Goal: Task Accomplishment & Management: Manage account settings

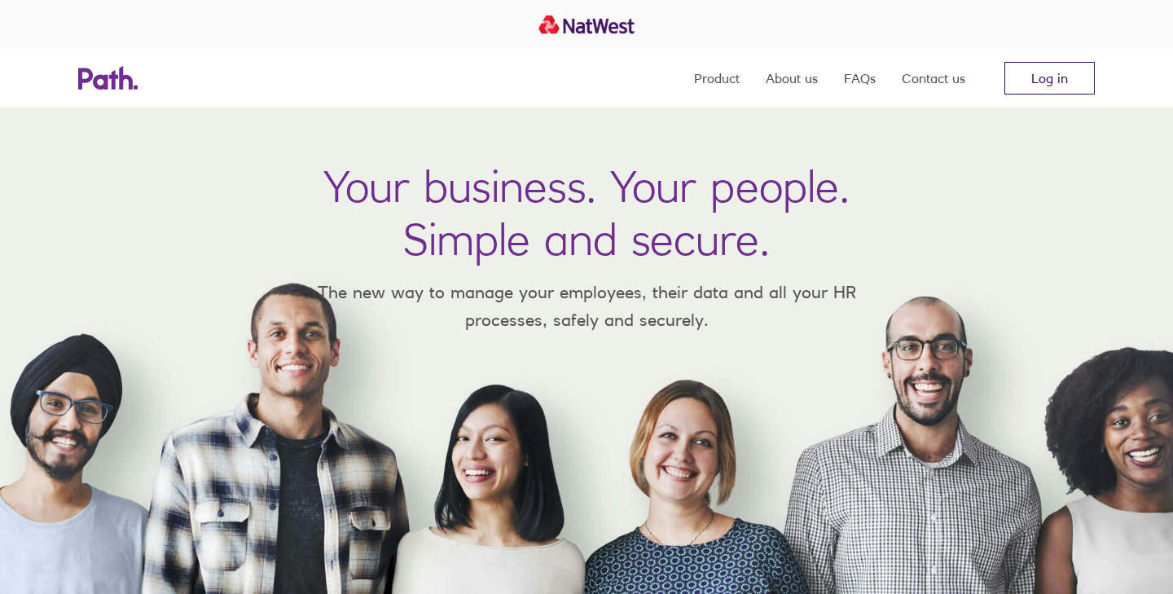
click at [1036, 75] on link "Log in" at bounding box center [1049, 78] width 90 height 33
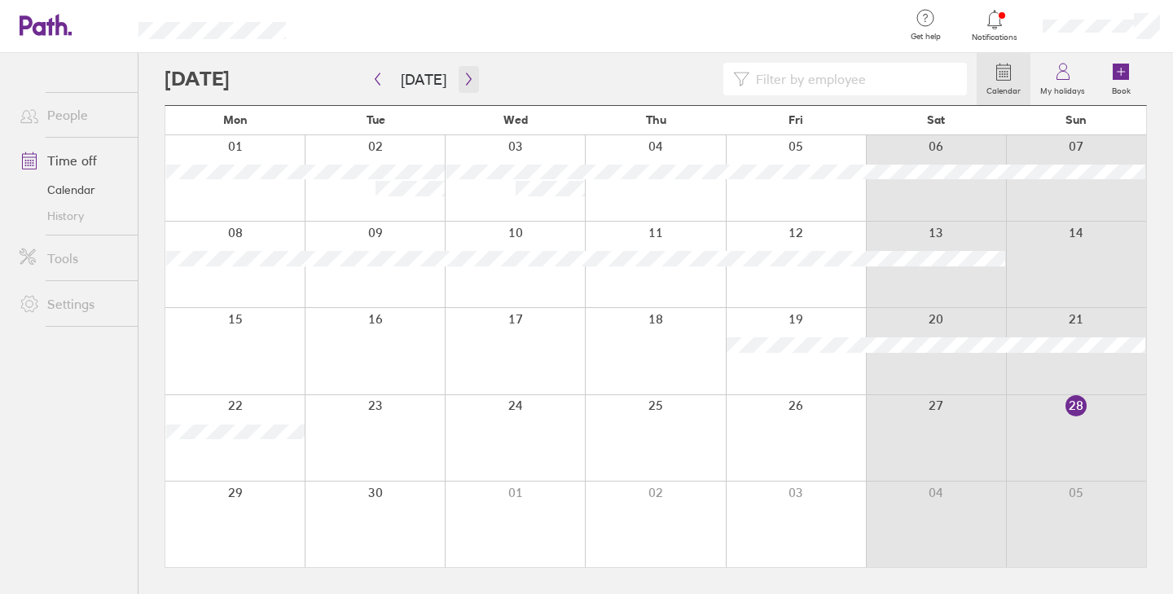
click at [463, 81] on icon "button" at bounding box center [469, 78] width 12 height 13
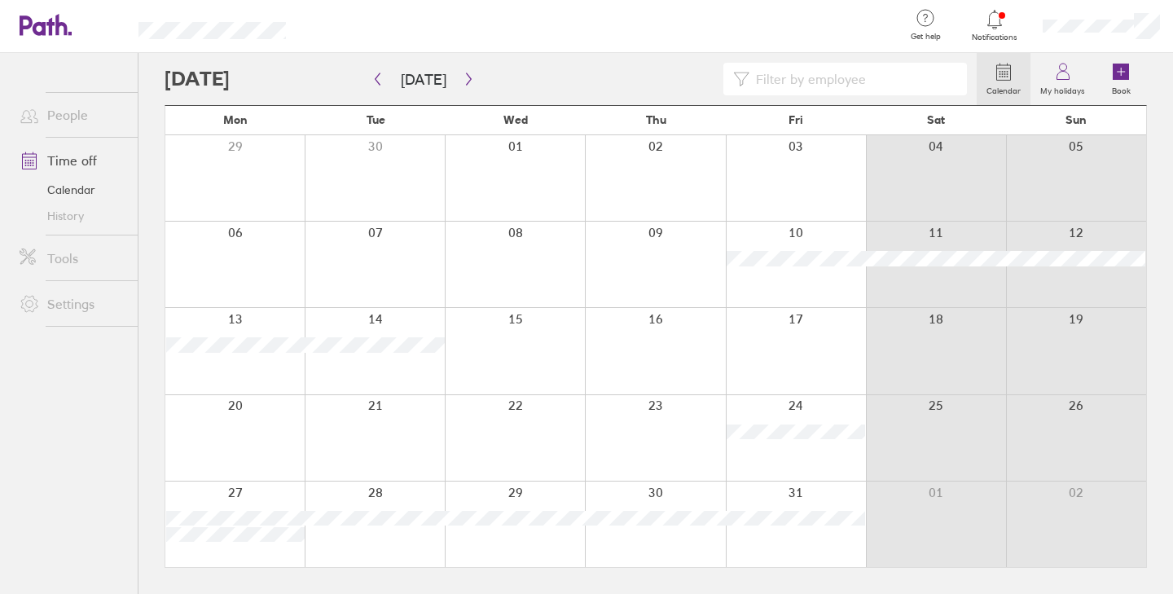
click at [253, 243] on div at bounding box center [234, 263] width 139 height 85
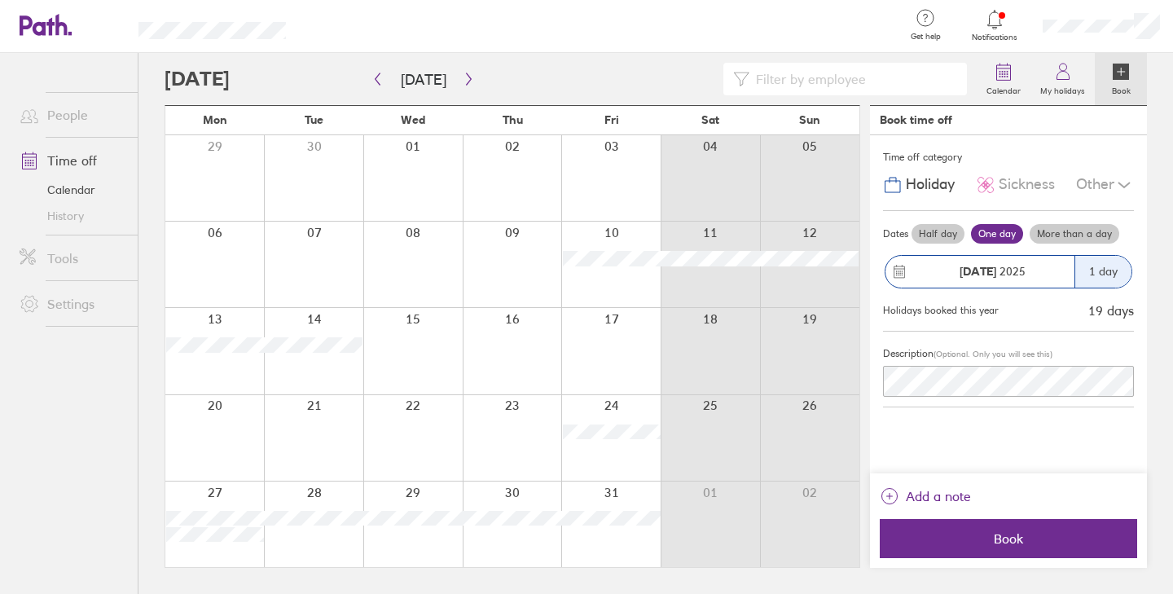
click at [1059, 237] on label "More than a day" at bounding box center [1074, 234] width 90 height 20
click at [0, 0] on input "More than a day" at bounding box center [0, 0] width 0 height 0
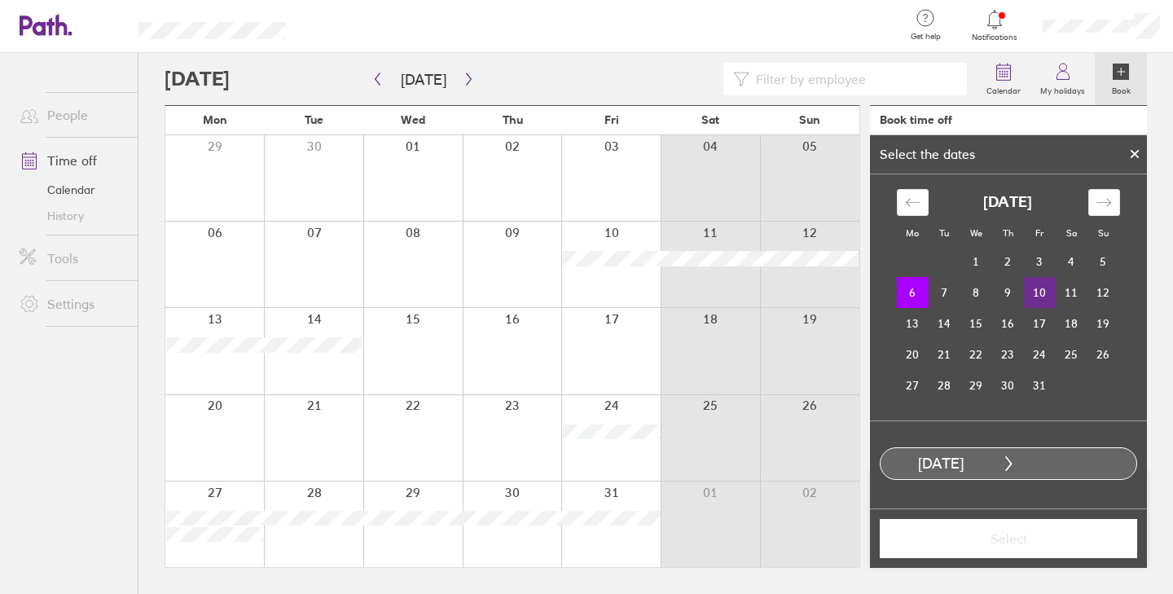
click at [1042, 298] on td "10" at bounding box center [1040, 292] width 32 height 31
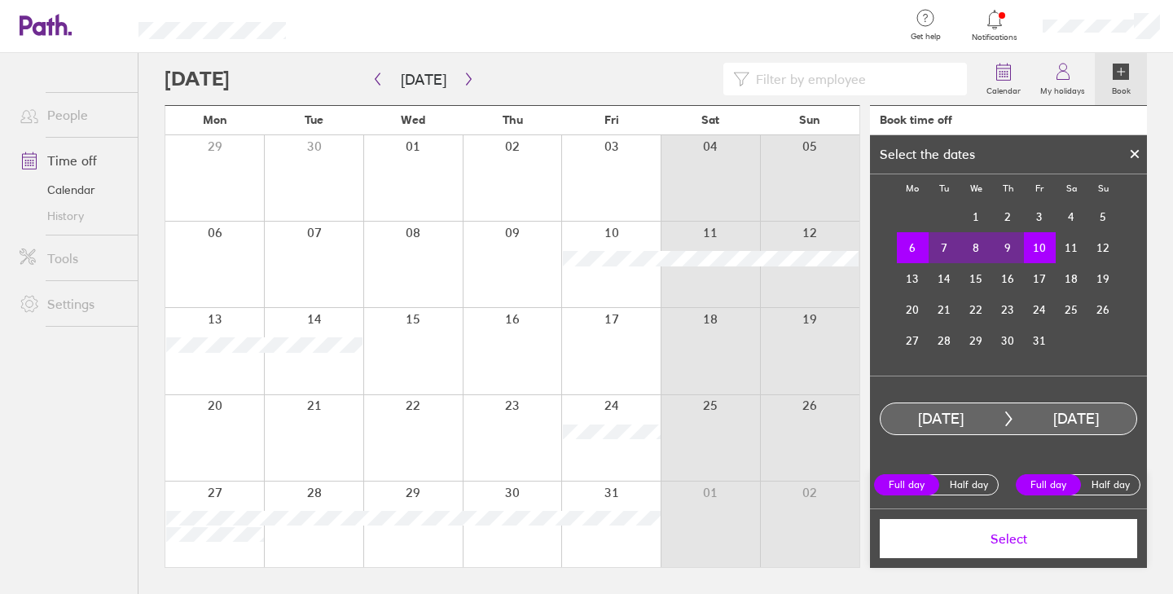
click at [1007, 535] on span "Select" at bounding box center [1008, 538] width 235 height 15
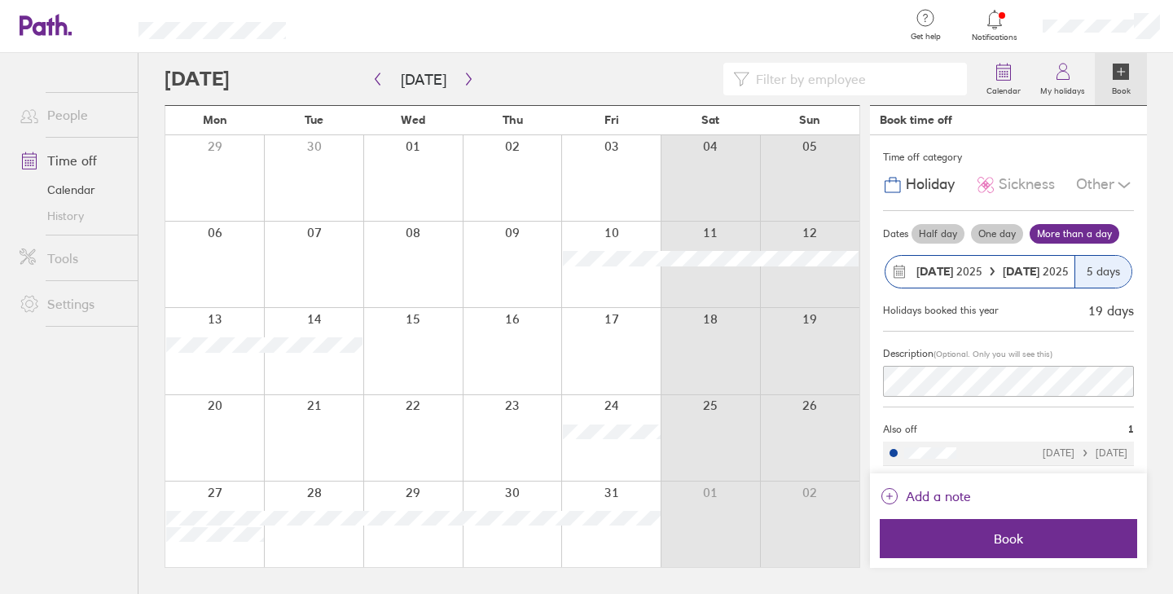
scroll to position [2, 0]
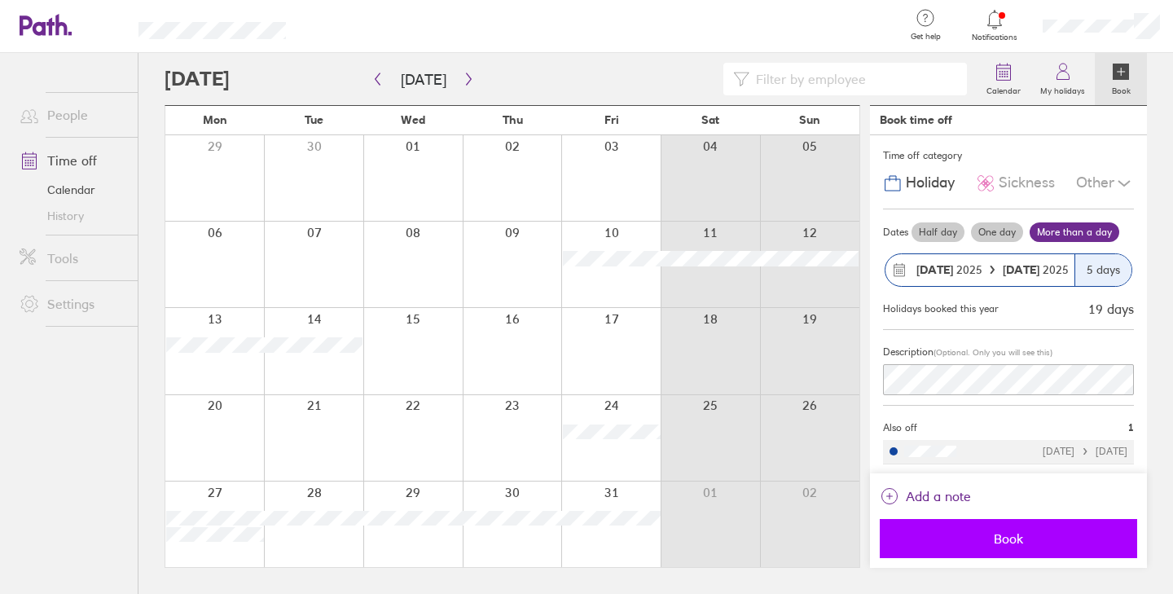
click at [1005, 536] on span "Book" at bounding box center [1008, 538] width 235 height 15
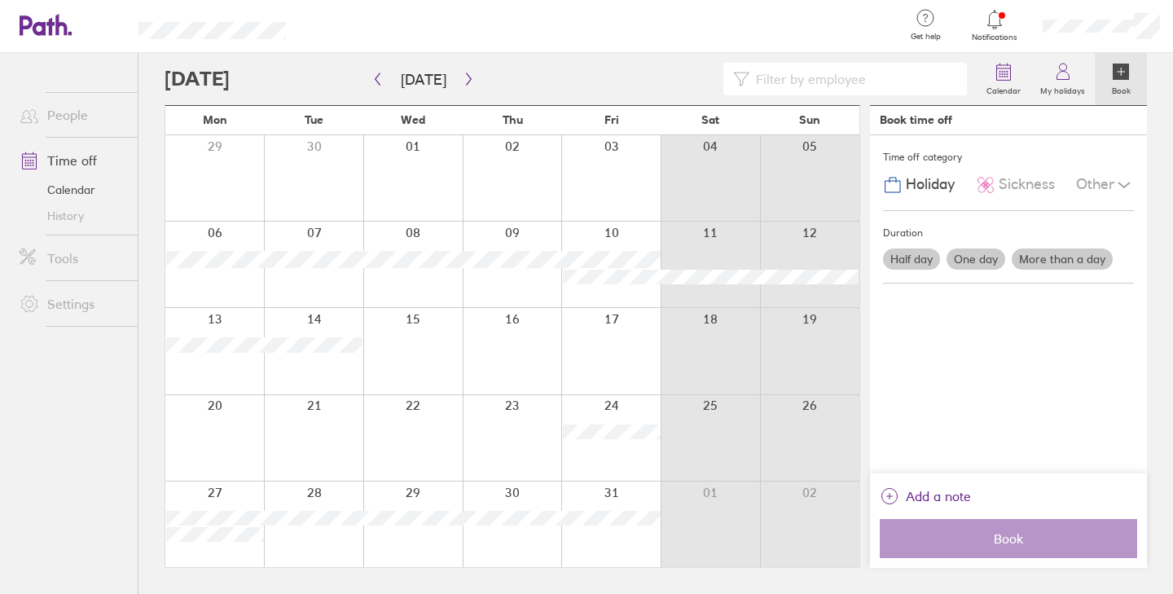
scroll to position [0, 0]
click at [996, 28] on icon at bounding box center [994, 20] width 20 height 20
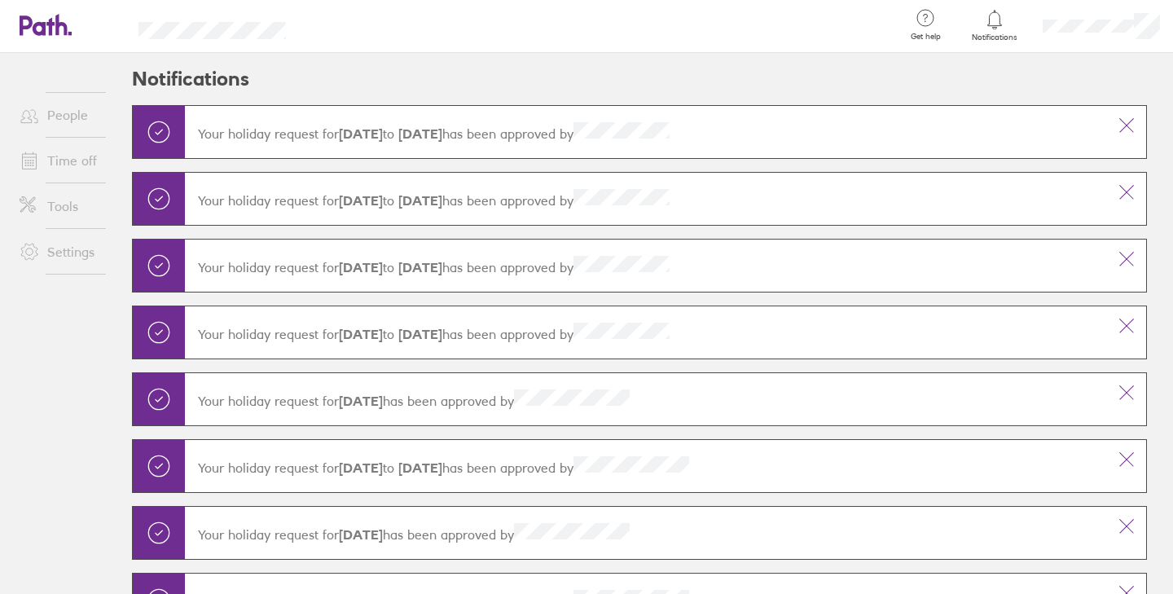
click at [49, 28] on icon at bounding box center [37, 25] width 35 height 20
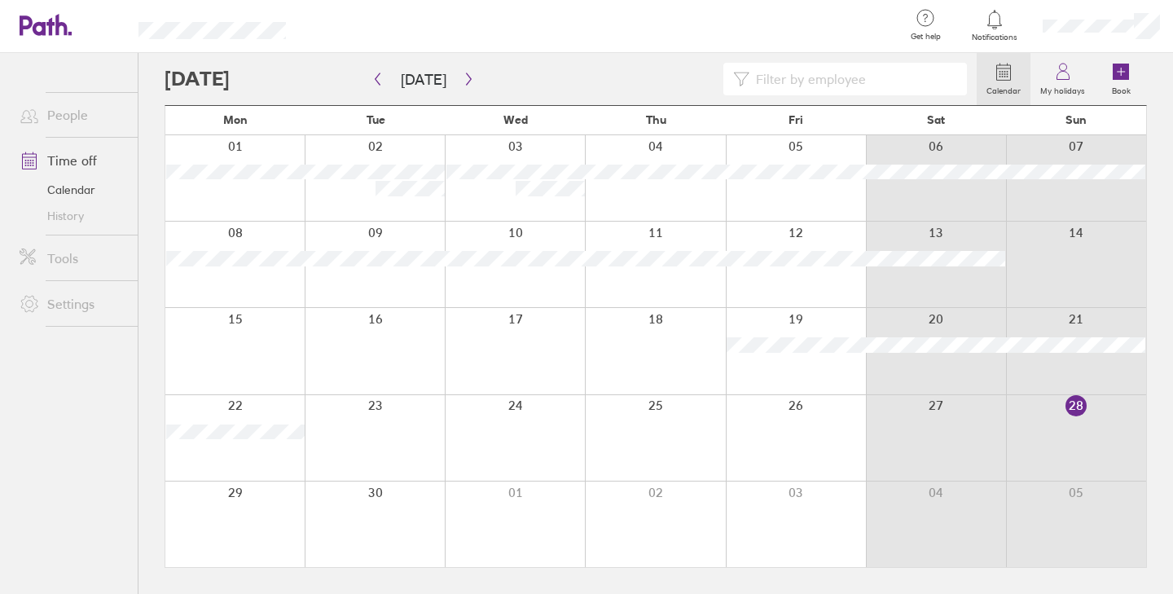
click at [84, 164] on link "Time off" at bounding box center [72, 160] width 131 height 33
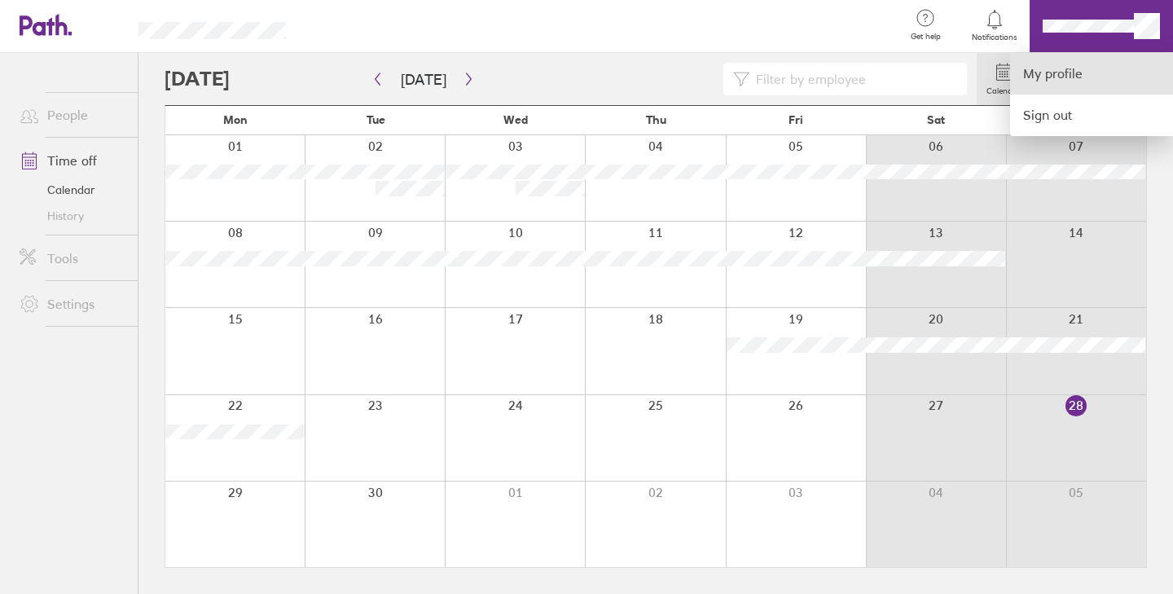
click at [1076, 71] on link "My profile" at bounding box center [1091, 74] width 163 height 42
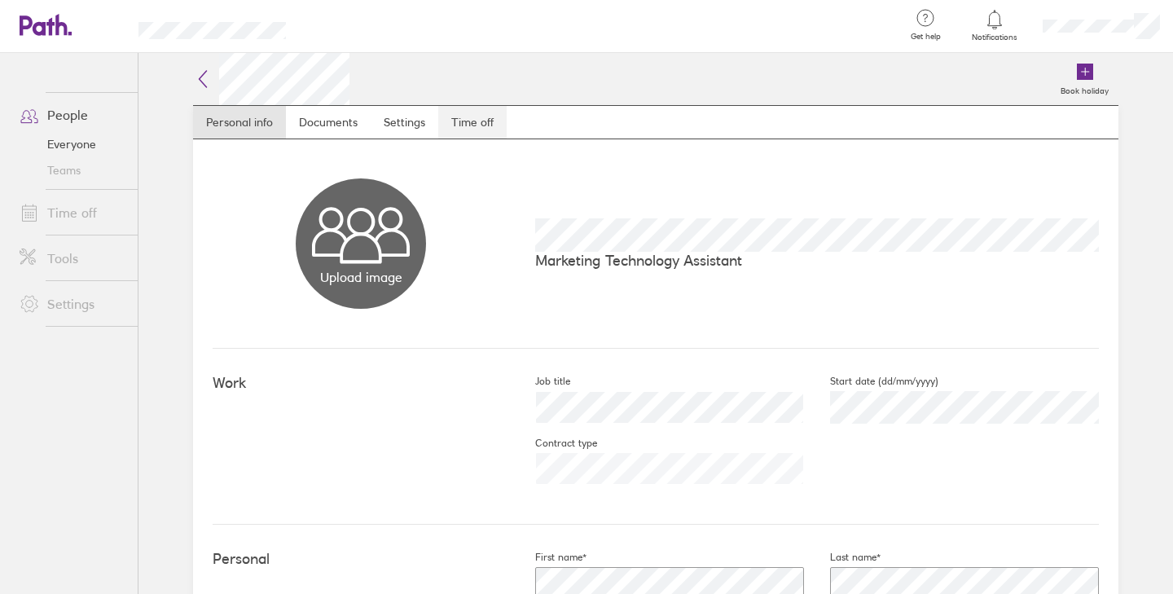
click at [474, 121] on link "Time off" at bounding box center [472, 122] width 68 height 33
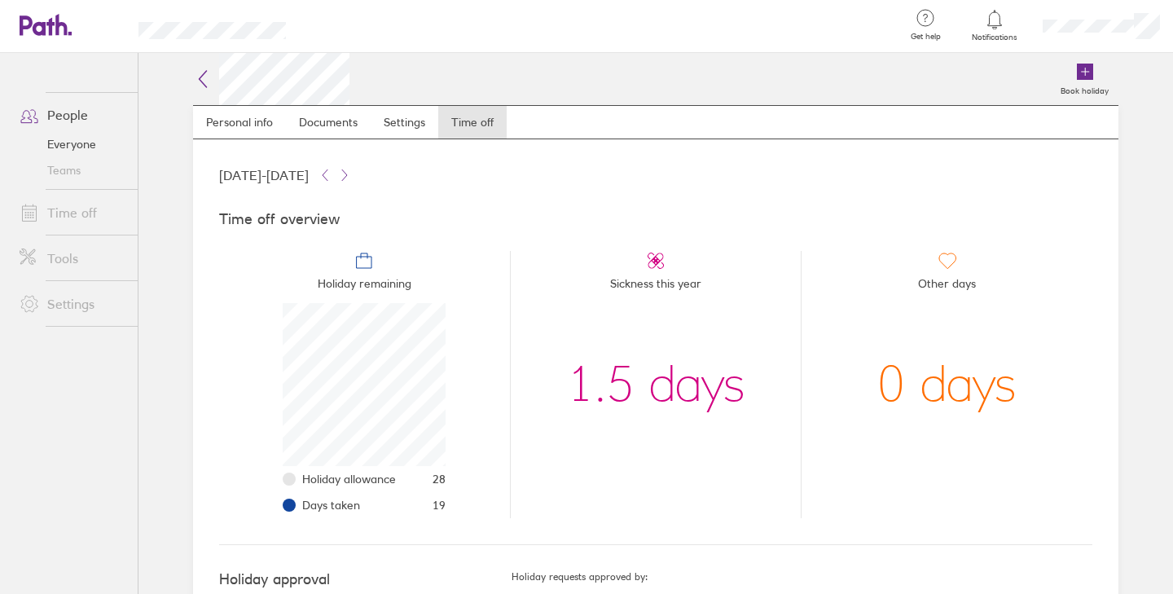
scroll to position [58, 0]
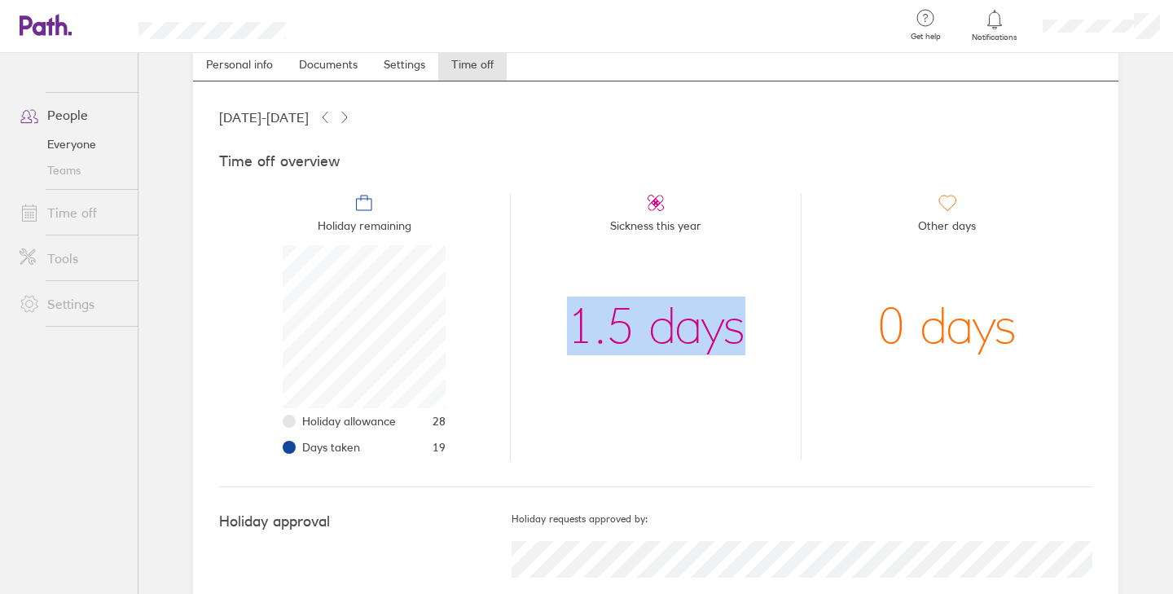
drag, startPoint x: 564, startPoint y: 329, endPoint x: 753, endPoint y: 346, distance: 189.7
click at [753, 346] on li "Sickness this year 1.5 days" at bounding box center [656, 326] width 292 height 267
drag, startPoint x: 756, startPoint y: 337, endPoint x: 561, endPoint y: 337, distance: 195.4
click at [561, 337] on li "Sickness this year 1.5 days" at bounding box center [656, 326] width 292 height 267
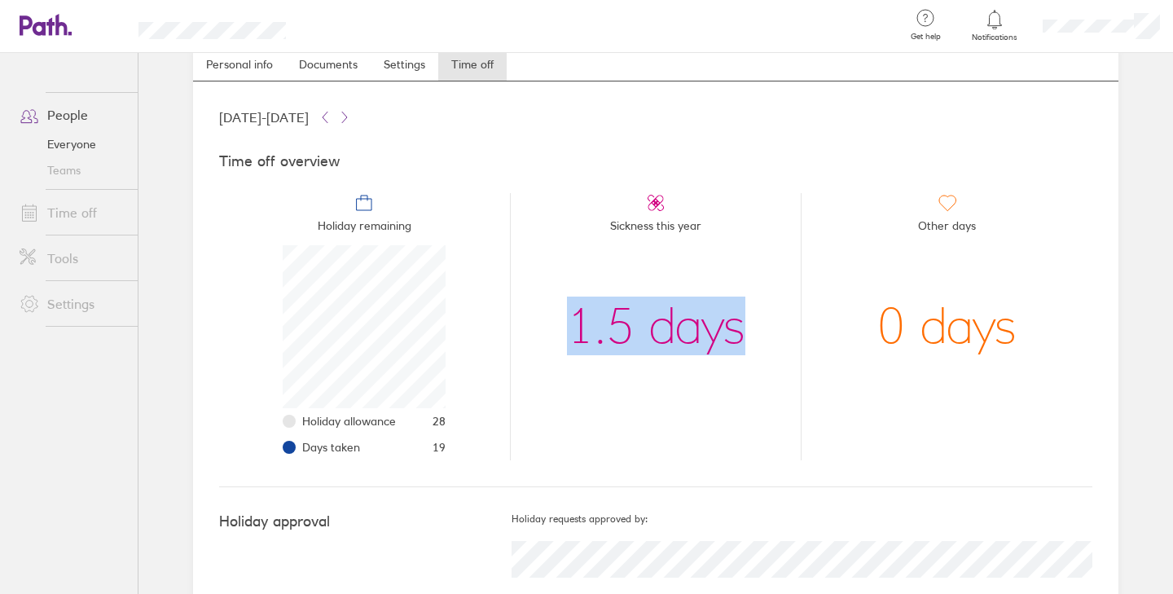
click at [561, 337] on li "Sickness this year 1.5 days" at bounding box center [656, 326] width 292 height 267
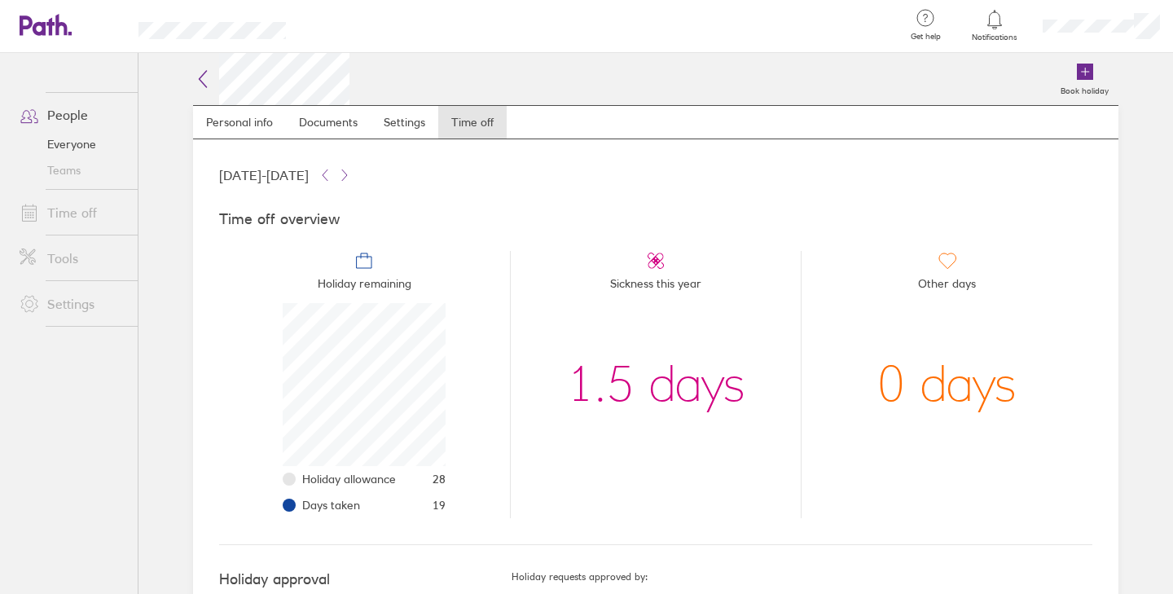
scroll to position [94, 0]
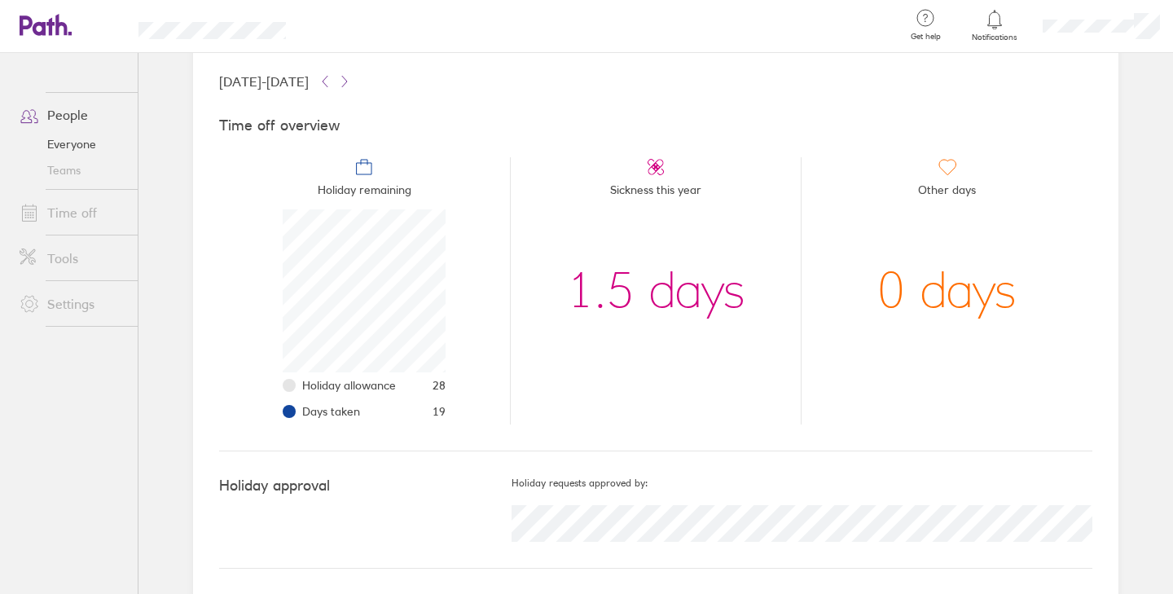
click at [703, 299] on div "1.5 days" at bounding box center [656, 290] width 178 height 163
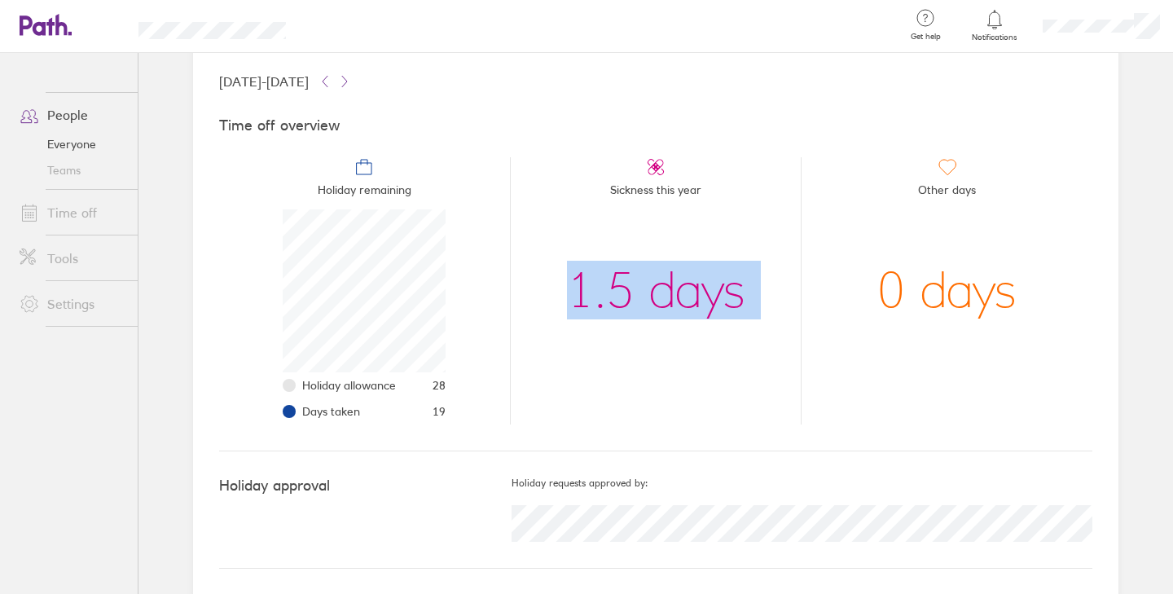
click at [703, 299] on div "1.5 days" at bounding box center [656, 290] width 178 height 163
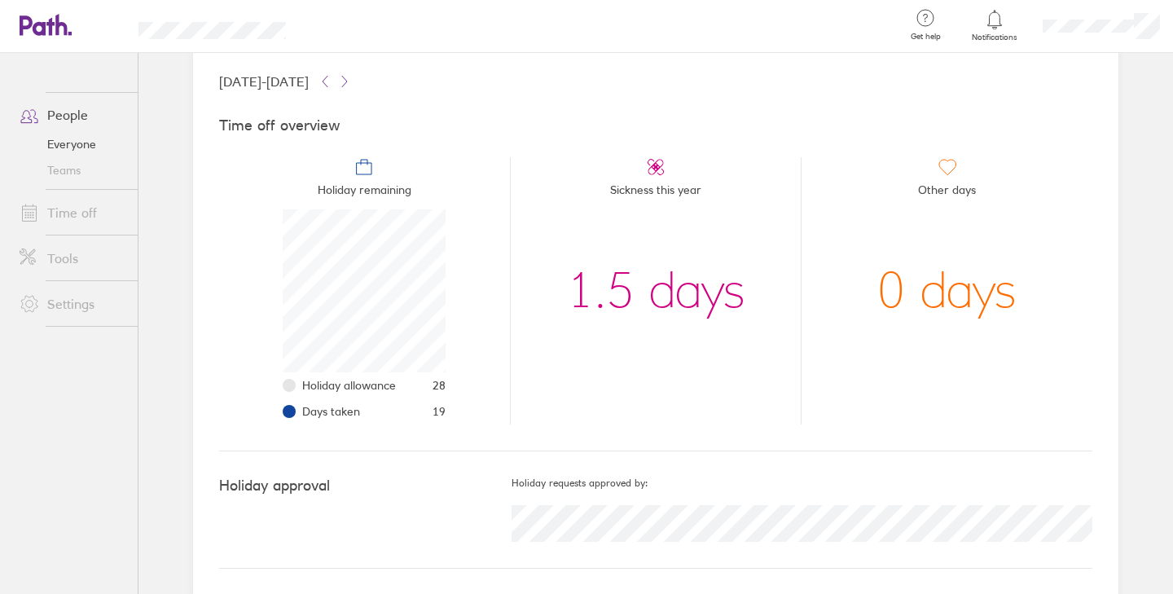
click at [729, 291] on div "1.5 days" at bounding box center [656, 290] width 178 height 163
click at [732, 291] on div "1.5 days" at bounding box center [656, 290] width 178 height 163
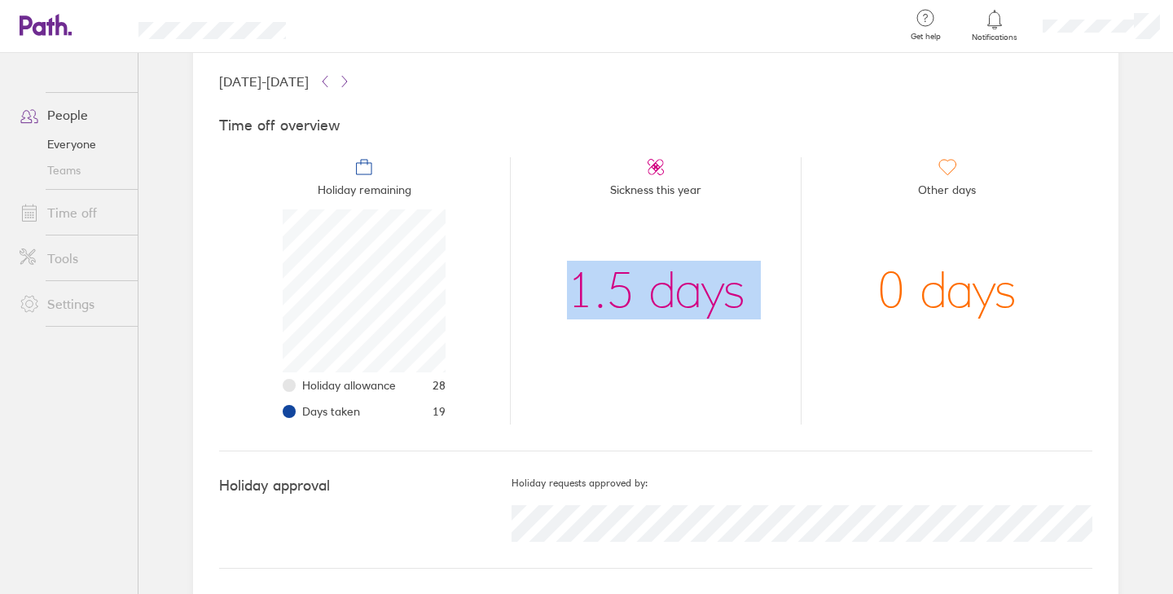
click at [732, 291] on div "1.5 days" at bounding box center [656, 290] width 178 height 163
click at [704, 299] on div "1.5 days" at bounding box center [656, 290] width 178 height 163
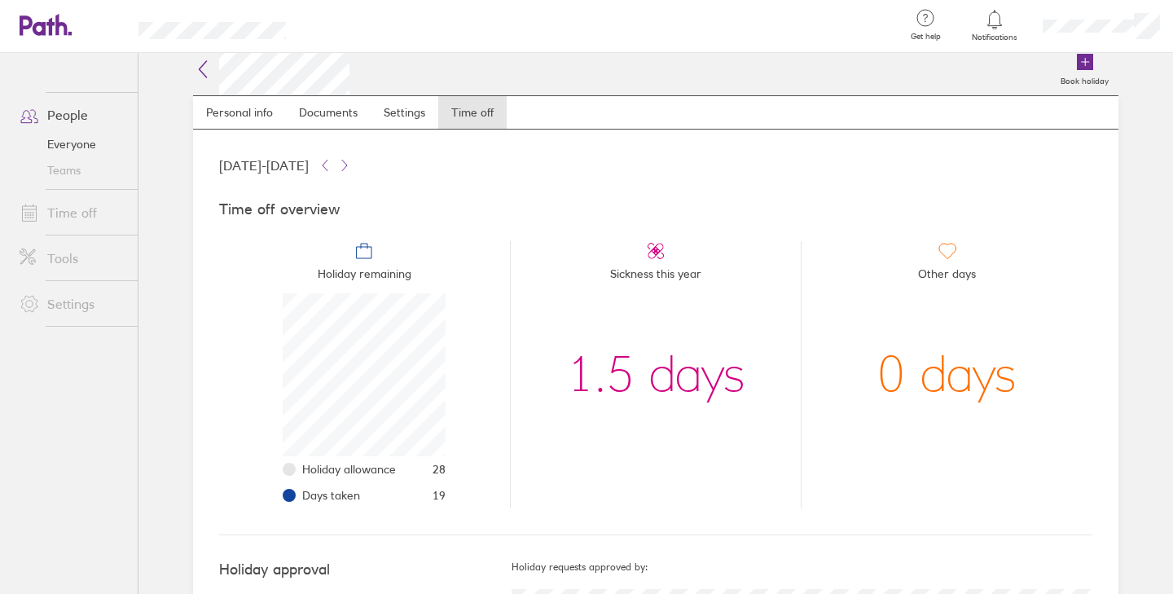
scroll to position [0, 0]
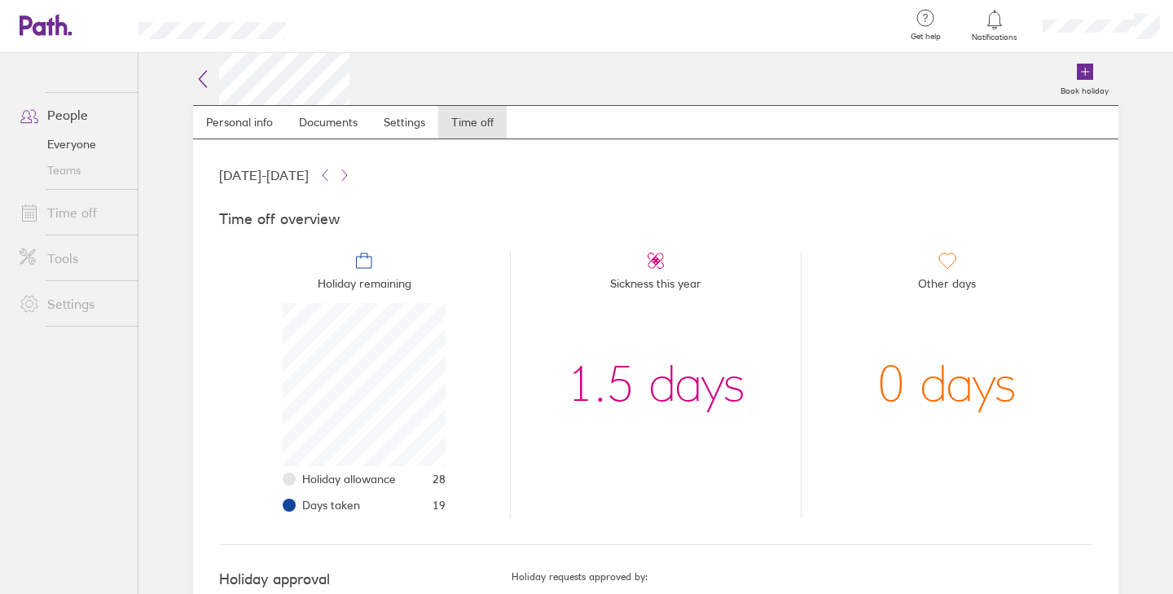
click at [489, 201] on div "Time off overview Holiday remaining Holiday allowance 28 Days taken 19 Sickness…" at bounding box center [655, 365] width 873 height 360
click at [72, 209] on link "Time off" at bounding box center [72, 212] width 131 height 33
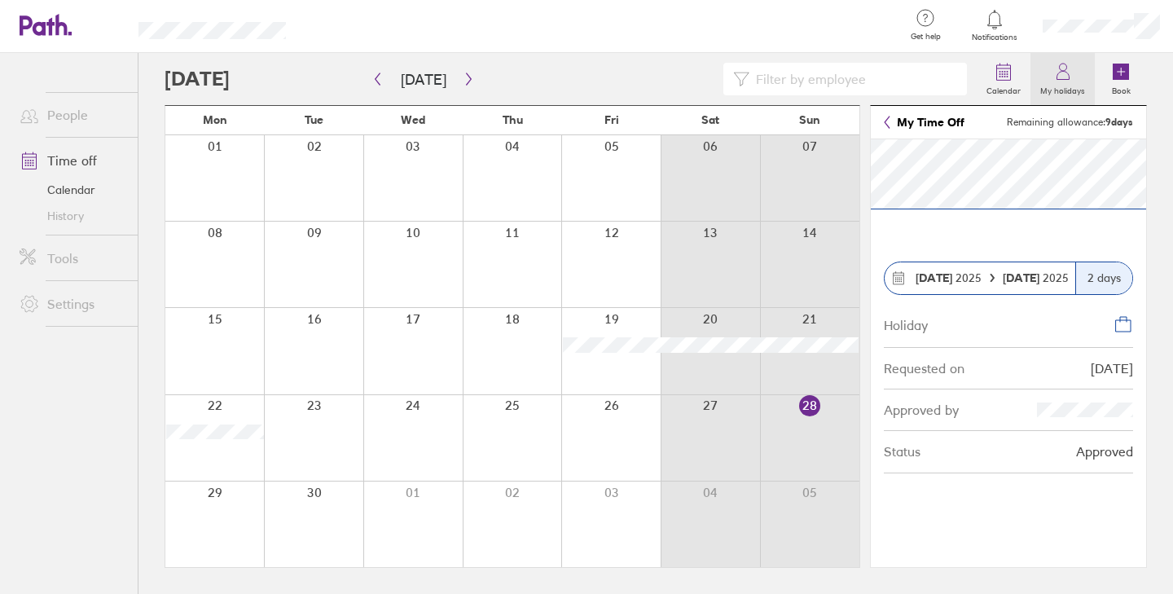
click at [1057, 73] on icon at bounding box center [1063, 72] width 20 height 20
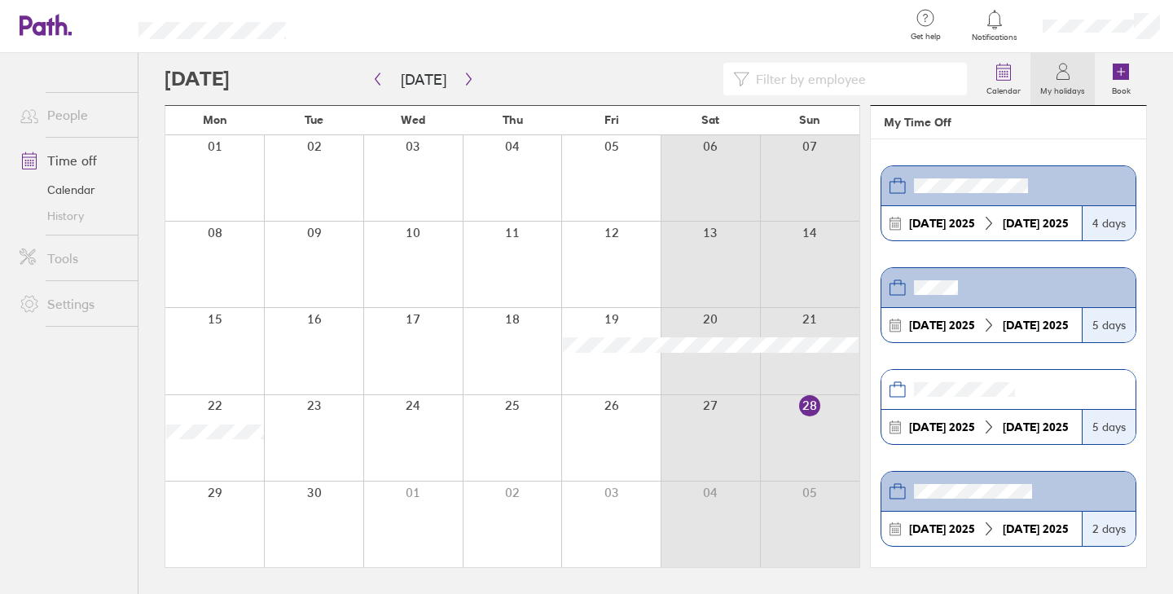
click at [73, 165] on link "Time off" at bounding box center [72, 160] width 131 height 33
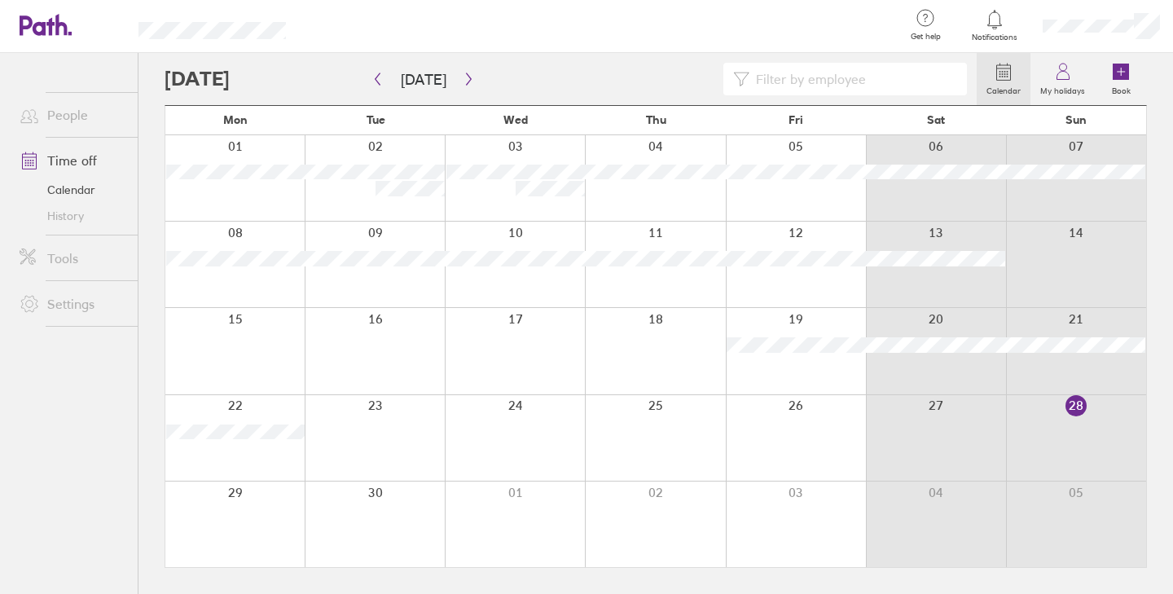
click at [74, 159] on link "Time off" at bounding box center [72, 160] width 131 height 33
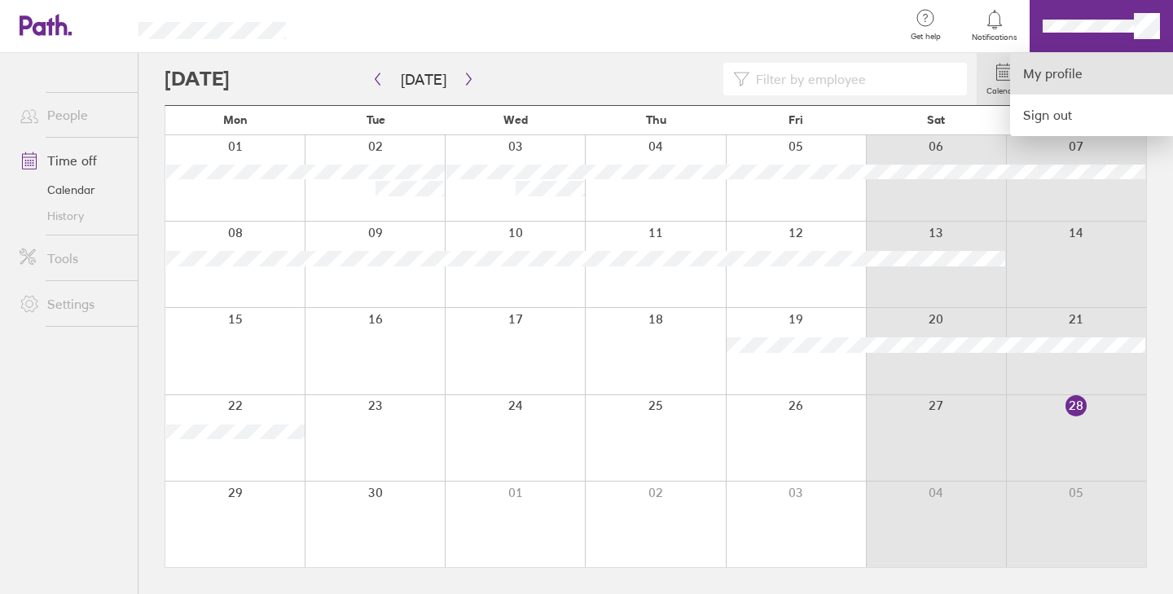
click at [1045, 72] on link "My profile" at bounding box center [1091, 74] width 163 height 42
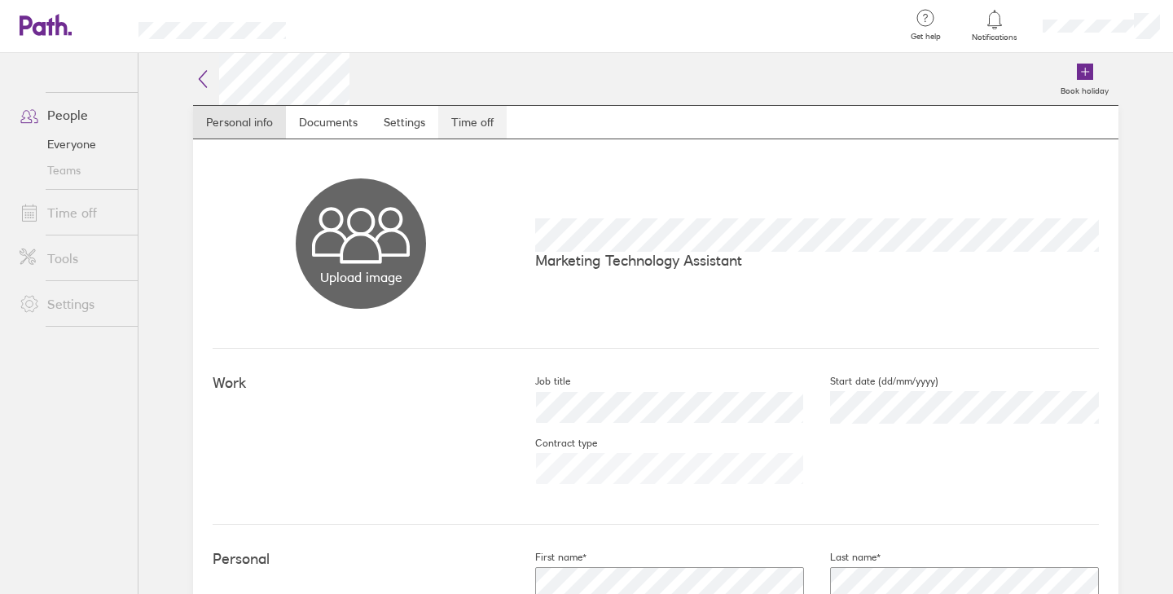
click at [454, 116] on link "Time off" at bounding box center [472, 122] width 68 height 33
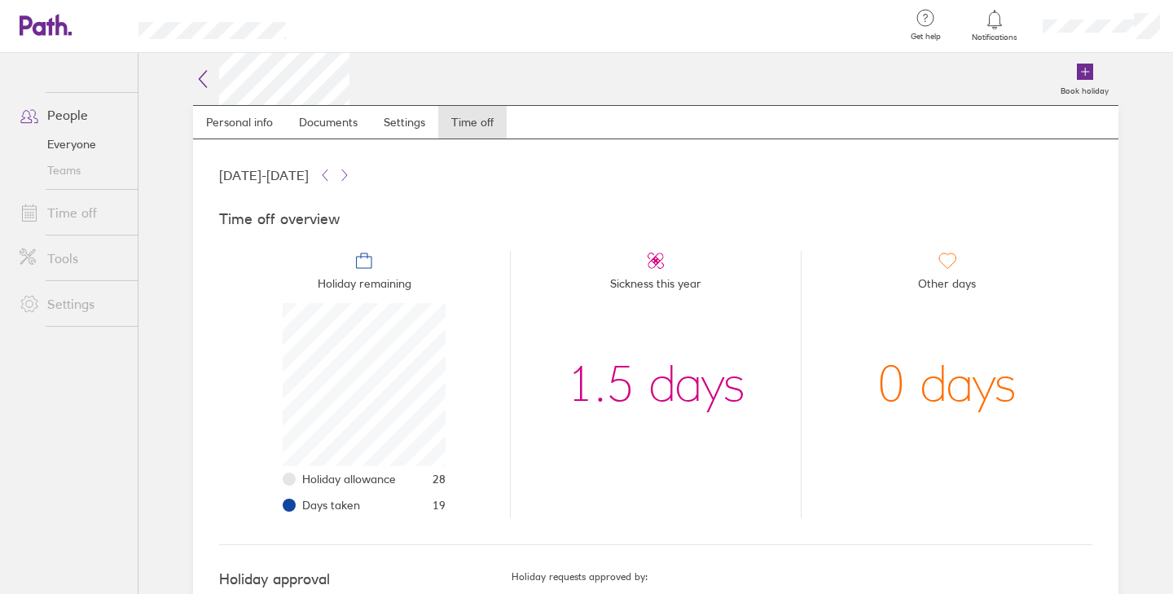
scroll to position [94, 0]
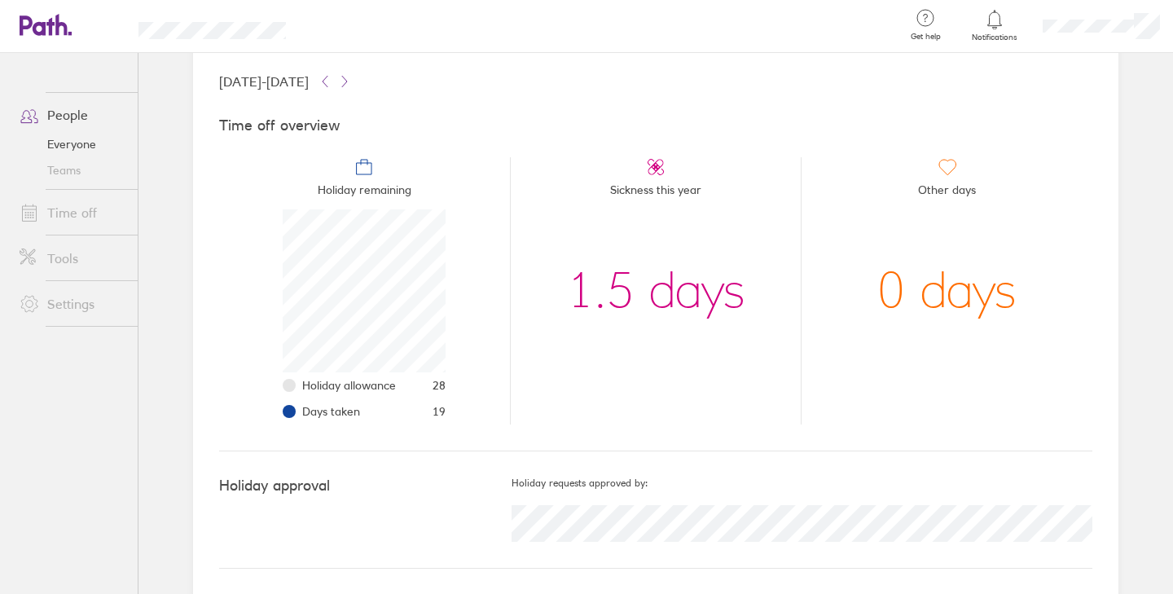
click at [52, 26] on icon at bounding box center [46, 25] width 52 height 22
